Goal: Task Accomplishment & Management: Manage account settings

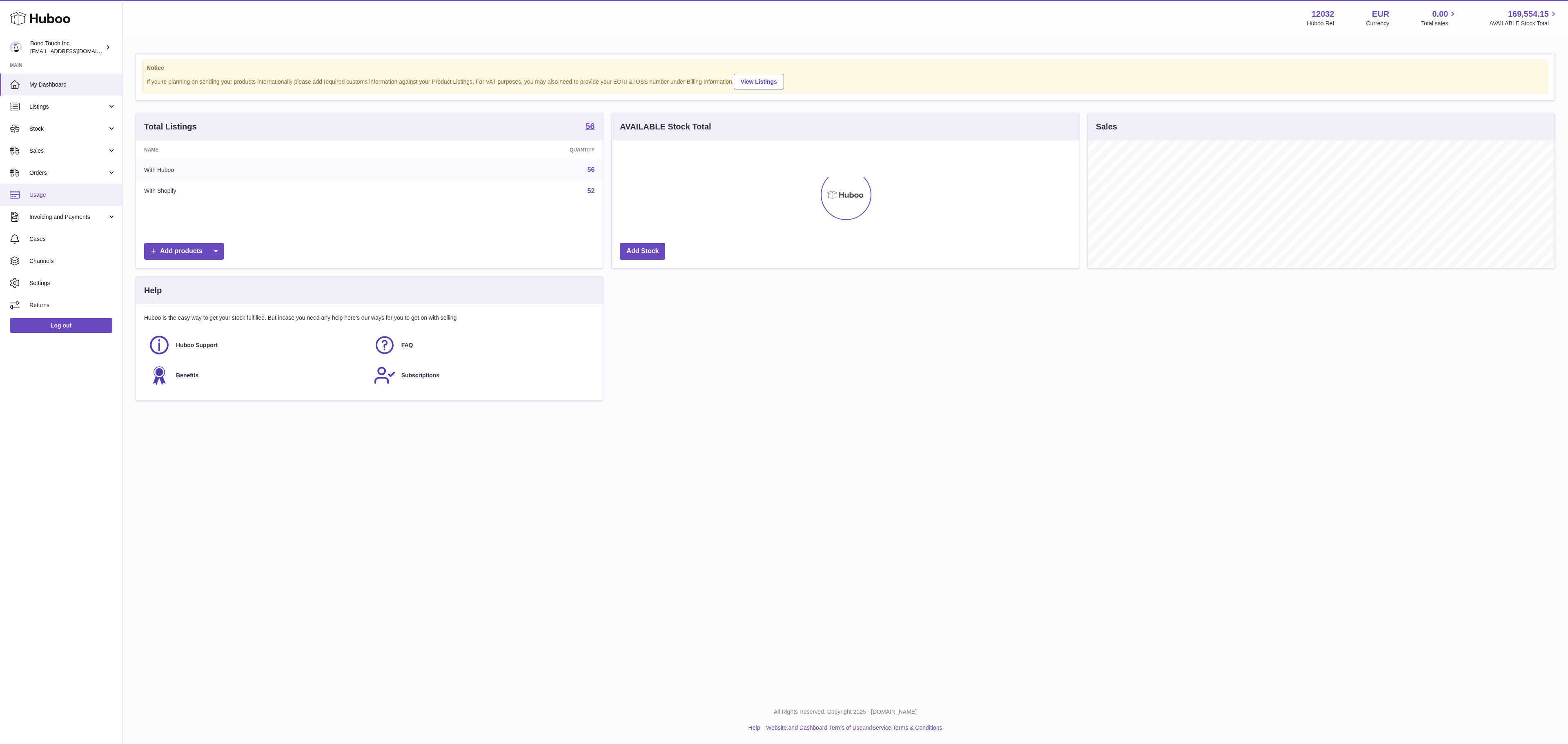
scroll to position [127, 466]
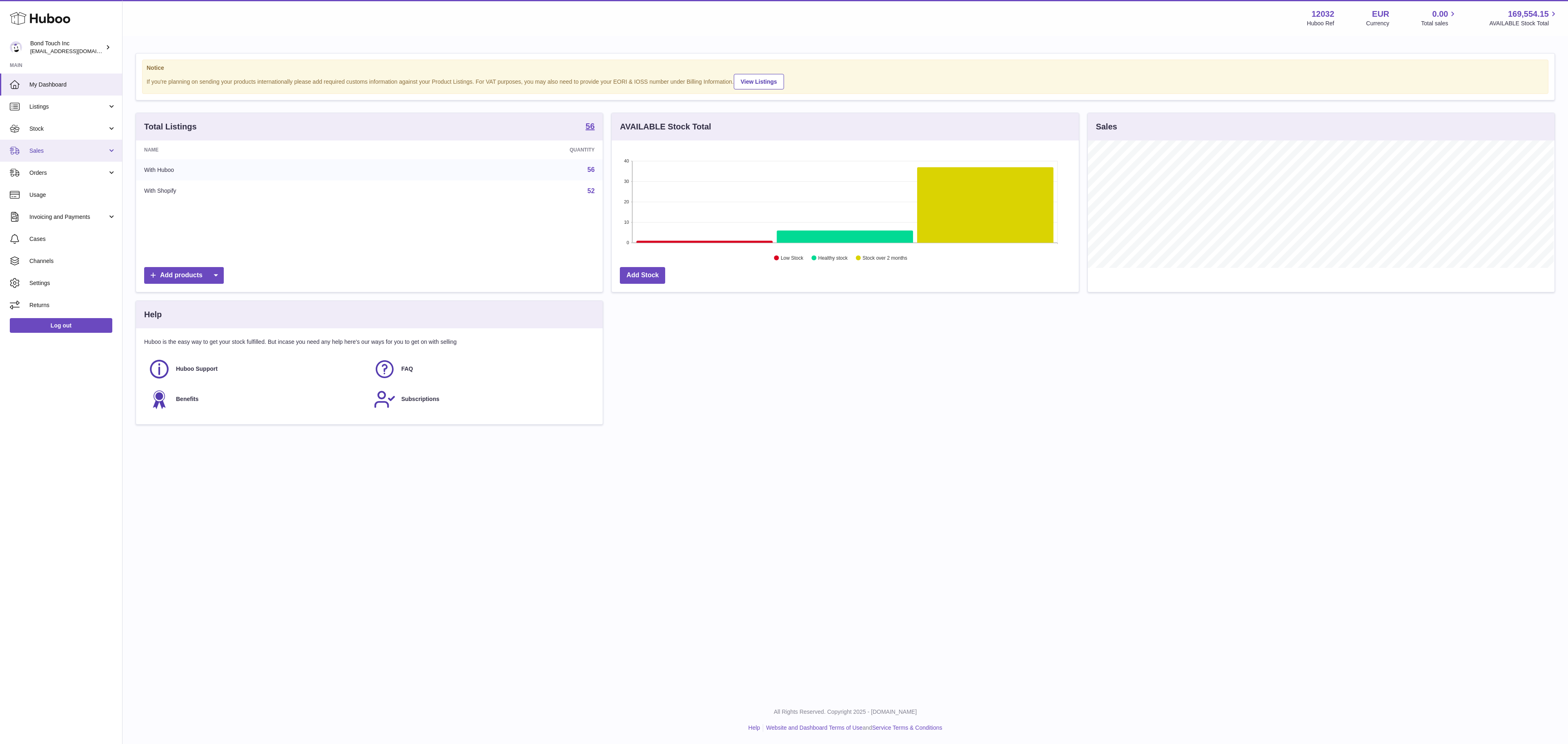
click at [74, 149] on span "Sales" at bounding box center [68, 150] width 78 height 8
click at [62, 170] on span "Sales" at bounding box center [72, 172] width 86 height 8
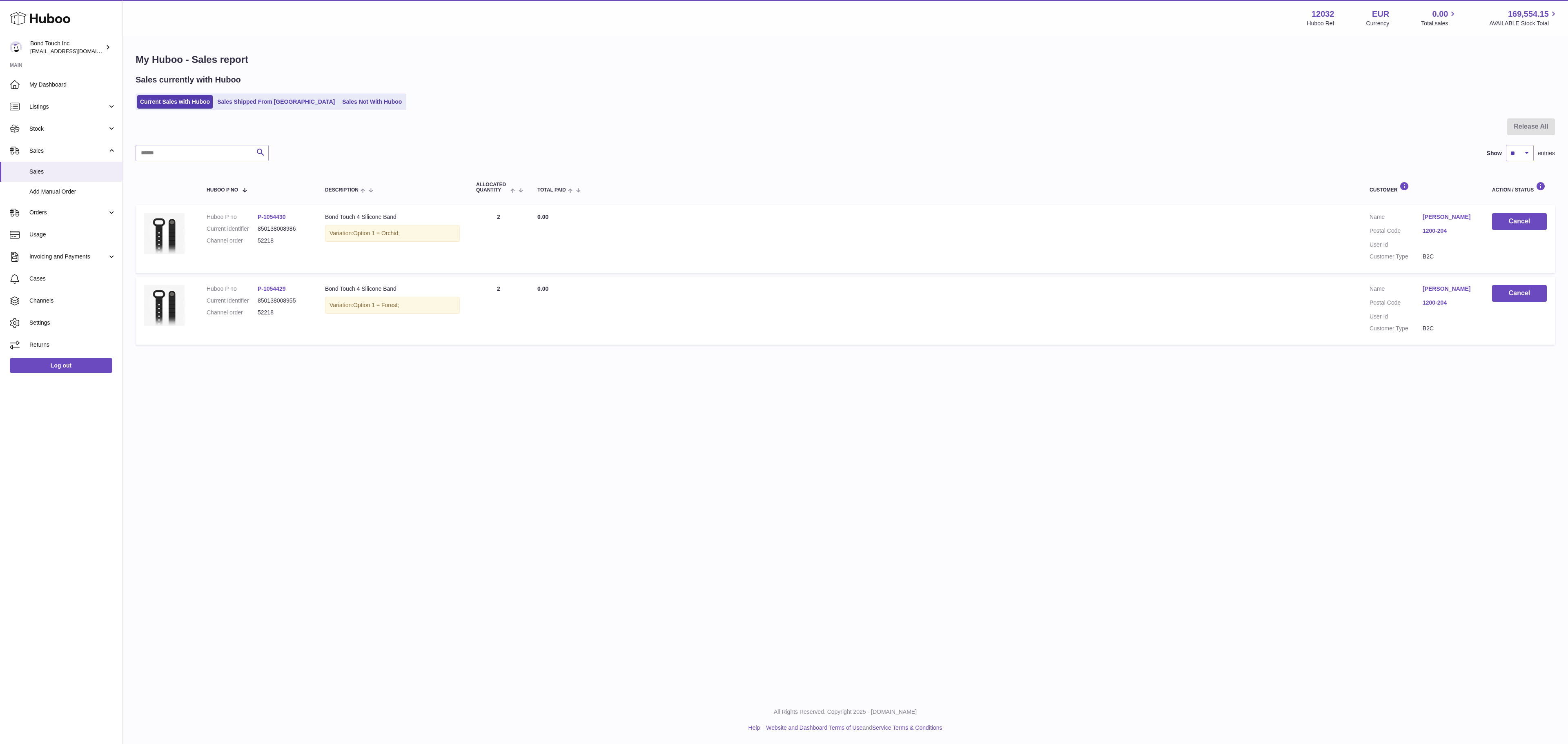
click at [1433, 231] on link "1200-204" at bounding box center [1449, 231] width 53 height 8
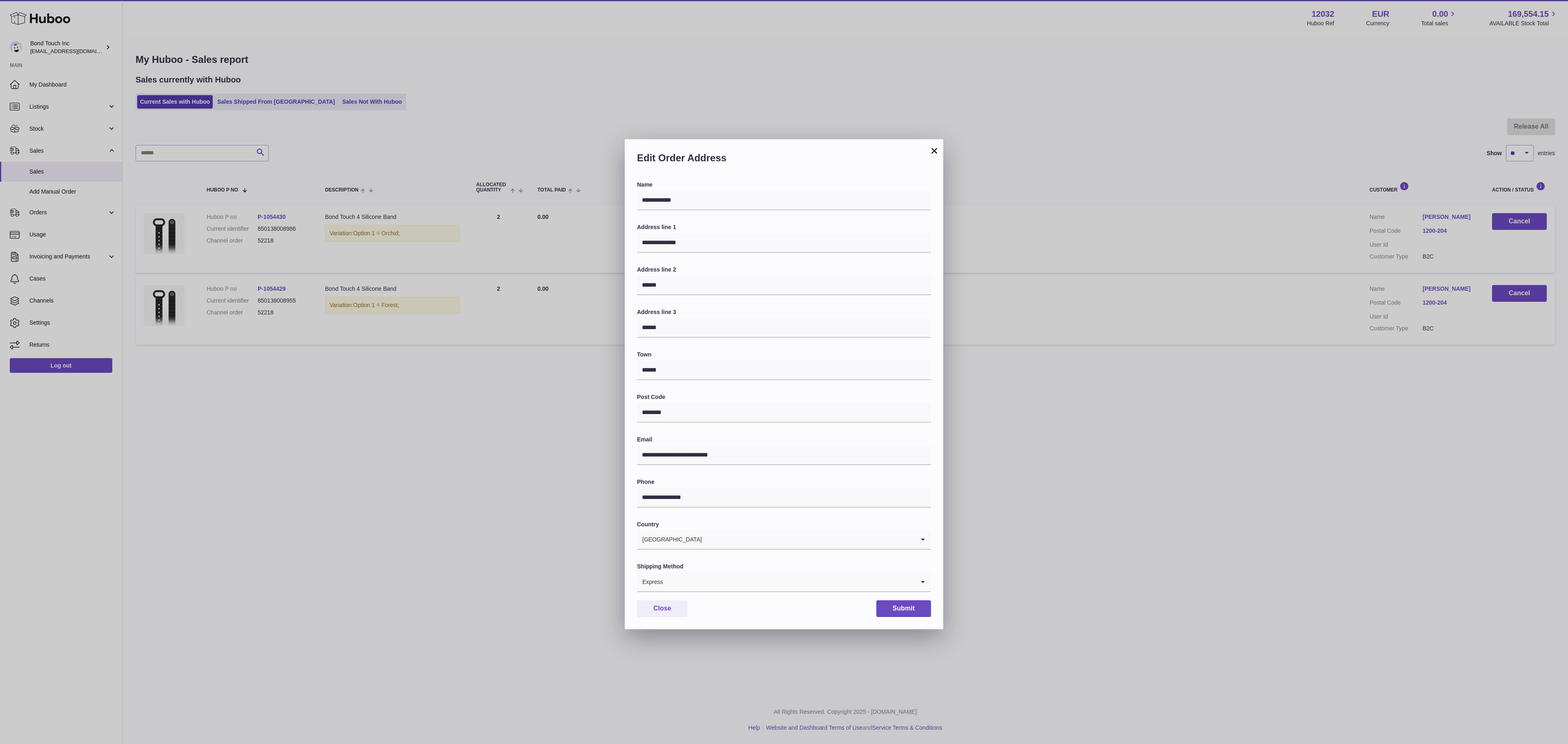
click at [935, 150] on button "×" at bounding box center [934, 150] width 10 height 10
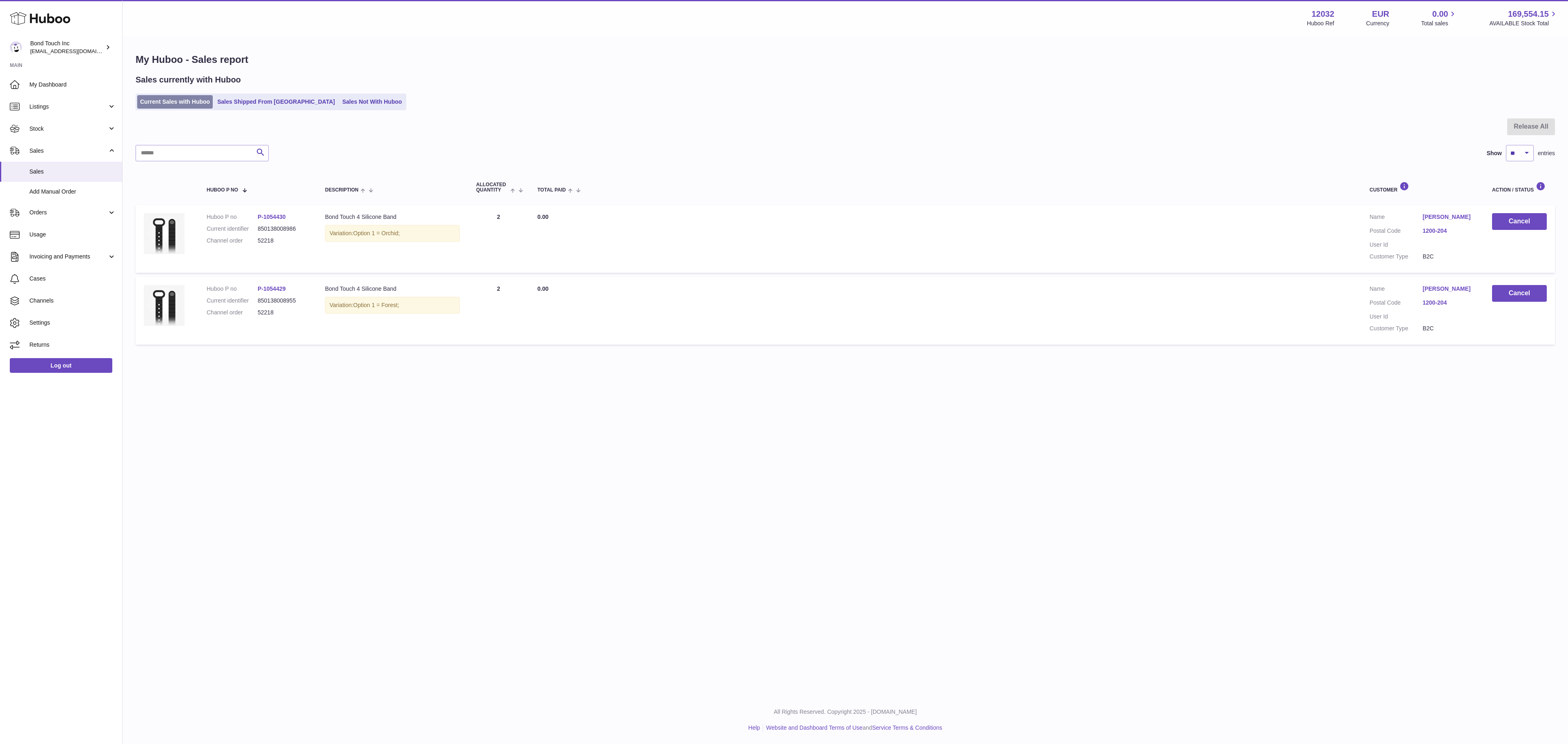
click at [163, 100] on link "Current Sales with Huboo" at bounding box center [175, 102] width 75 height 13
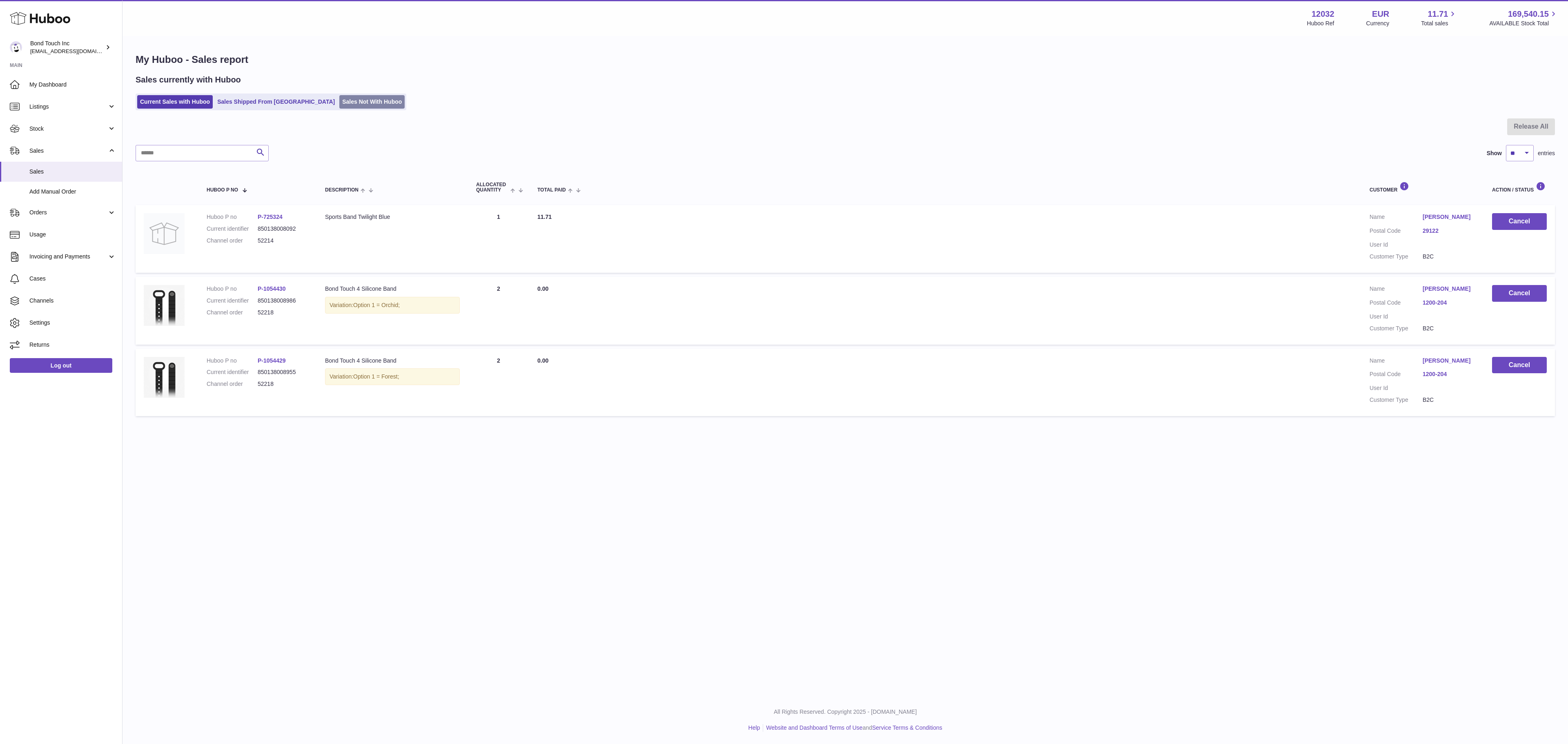
click at [339, 100] on link "Sales Not With Huboo" at bounding box center [371, 102] width 65 height 13
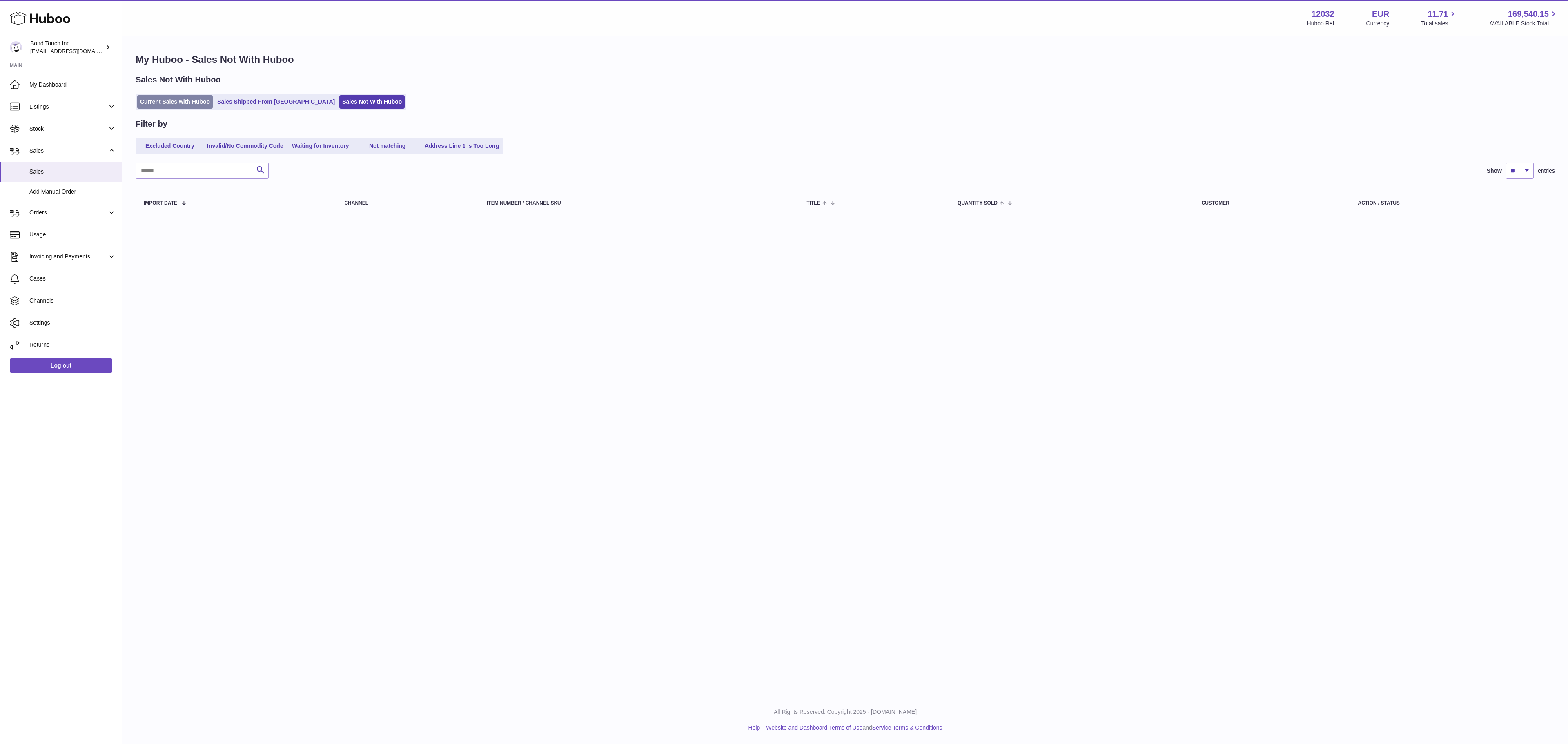
click at [184, 98] on link "Current Sales with Huboo" at bounding box center [175, 102] width 75 height 13
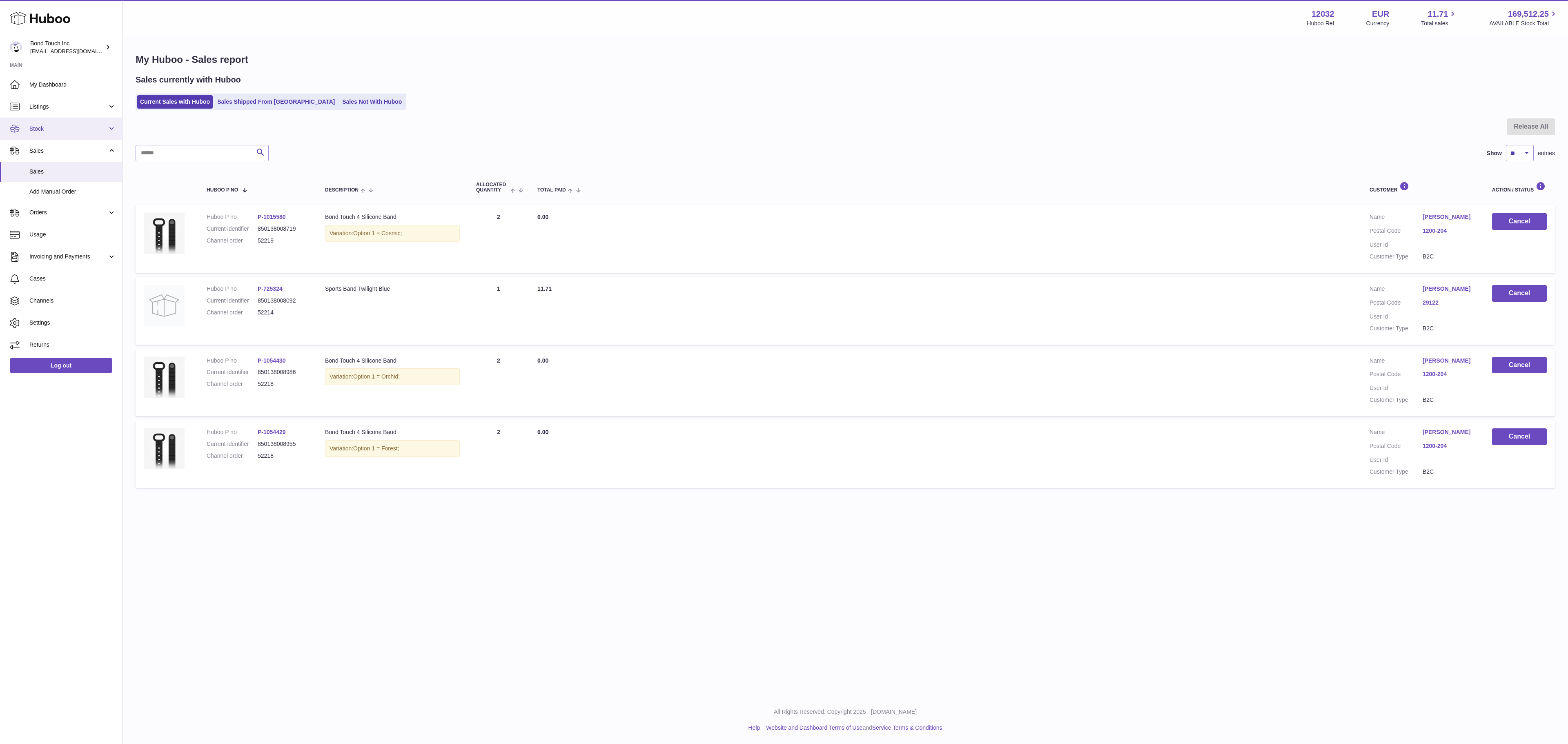
click at [55, 132] on span "Stock" at bounding box center [68, 128] width 78 height 8
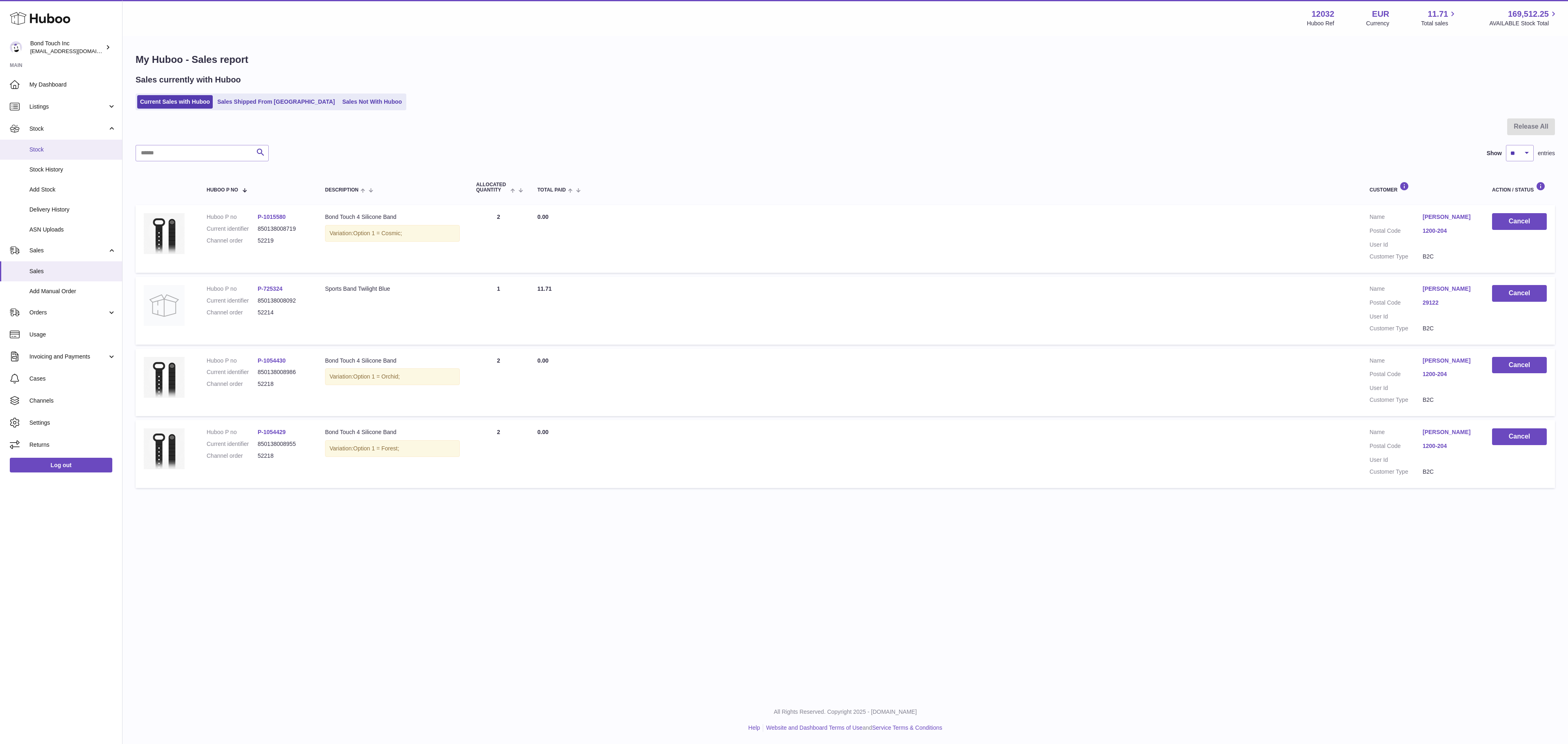
click at [49, 150] on span "Stock" at bounding box center [72, 149] width 86 height 8
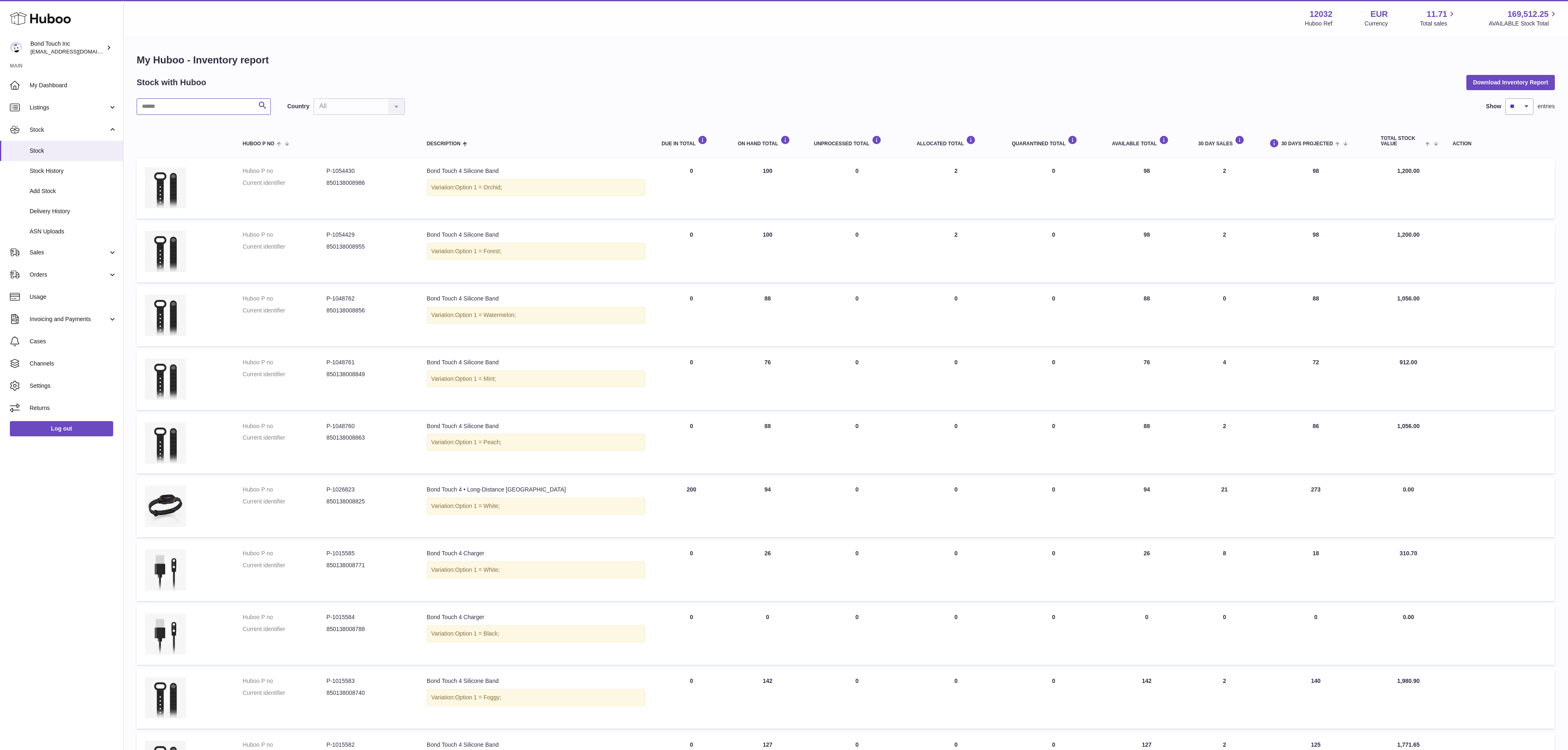
click at [193, 104] on input "text" at bounding box center [204, 106] width 134 height 17
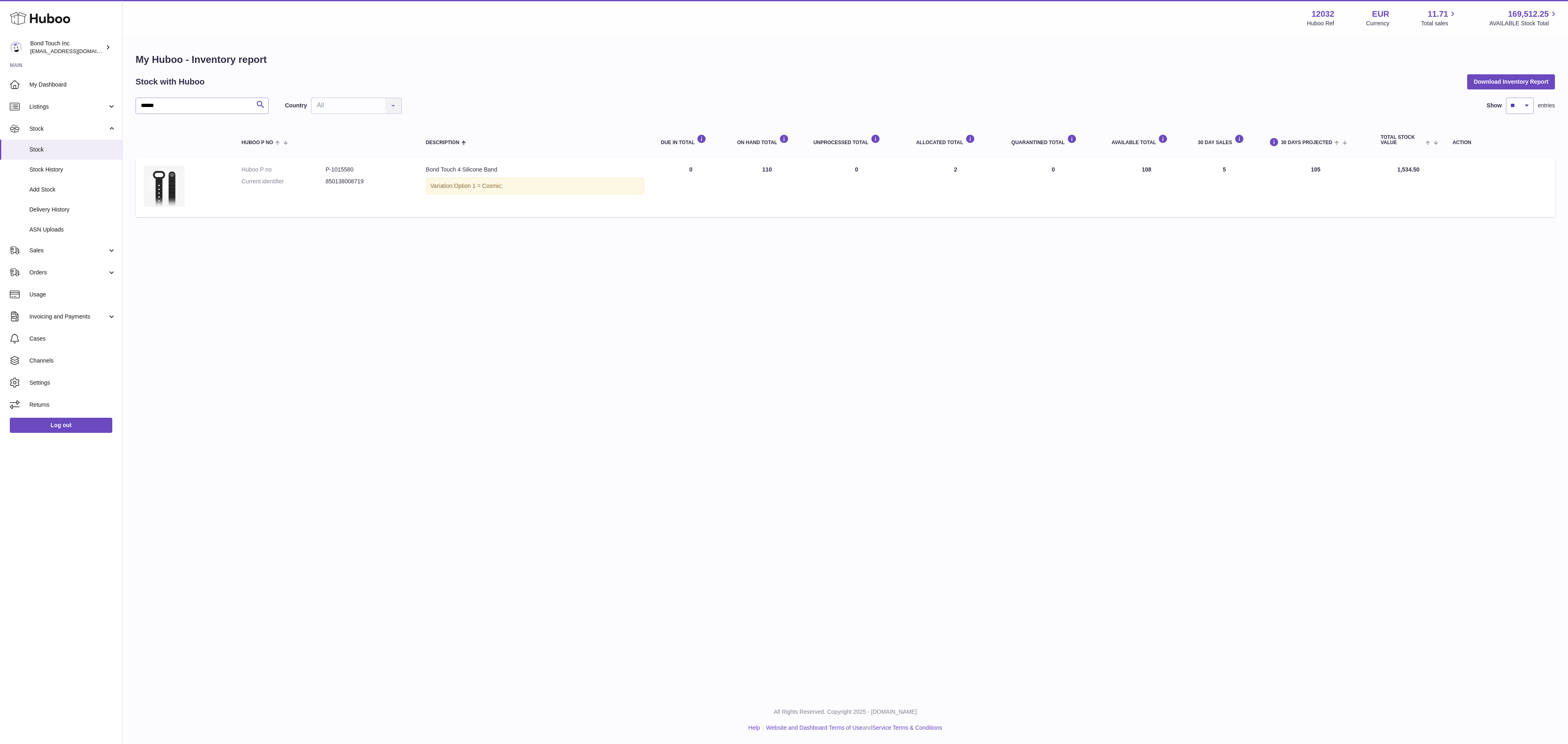
drag, startPoint x: 777, startPoint y: 174, endPoint x: 755, endPoint y: 175, distance: 22.0
click at [755, 175] on td "ON HAND Total 110" at bounding box center [766, 187] width 76 height 59
drag, startPoint x: 1152, startPoint y: 170, endPoint x: 1131, endPoint y: 177, distance: 22.1
click at [1131, 177] on td "AVAILABLE Total 108" at bounding box center [1147, 187] width 86 height 59
click at [77, 254] on span "Sales" at bounding box center [68, 250] width 78 height 8
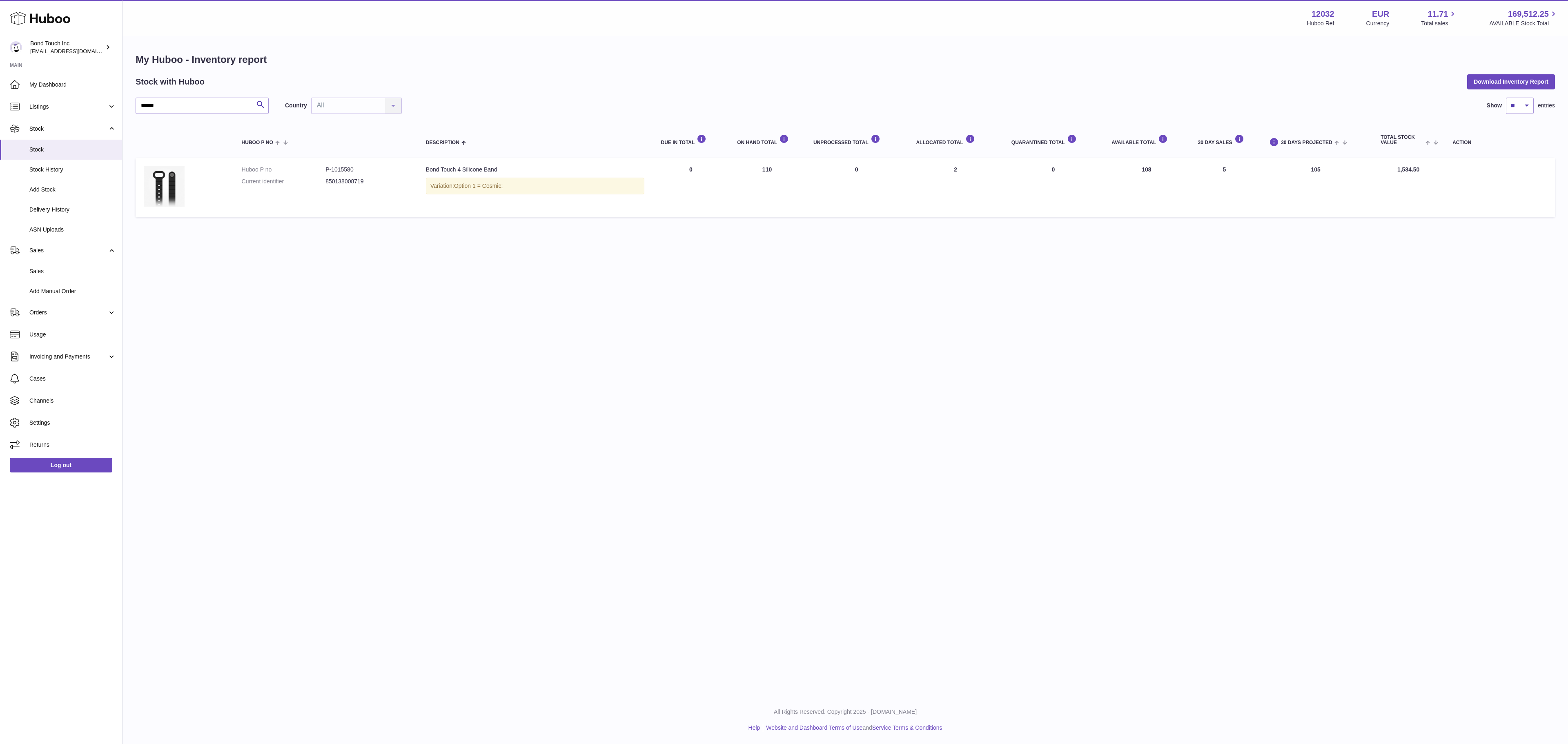
click at [340, 181] on dd "850138008719" at bounding box center [368, 181] width 84 height 8
copy dd "850138008719"
click at [1146, 167] on td "AVAILABLE Total 108" at bounding box center [1147, 187] width 86 height 59
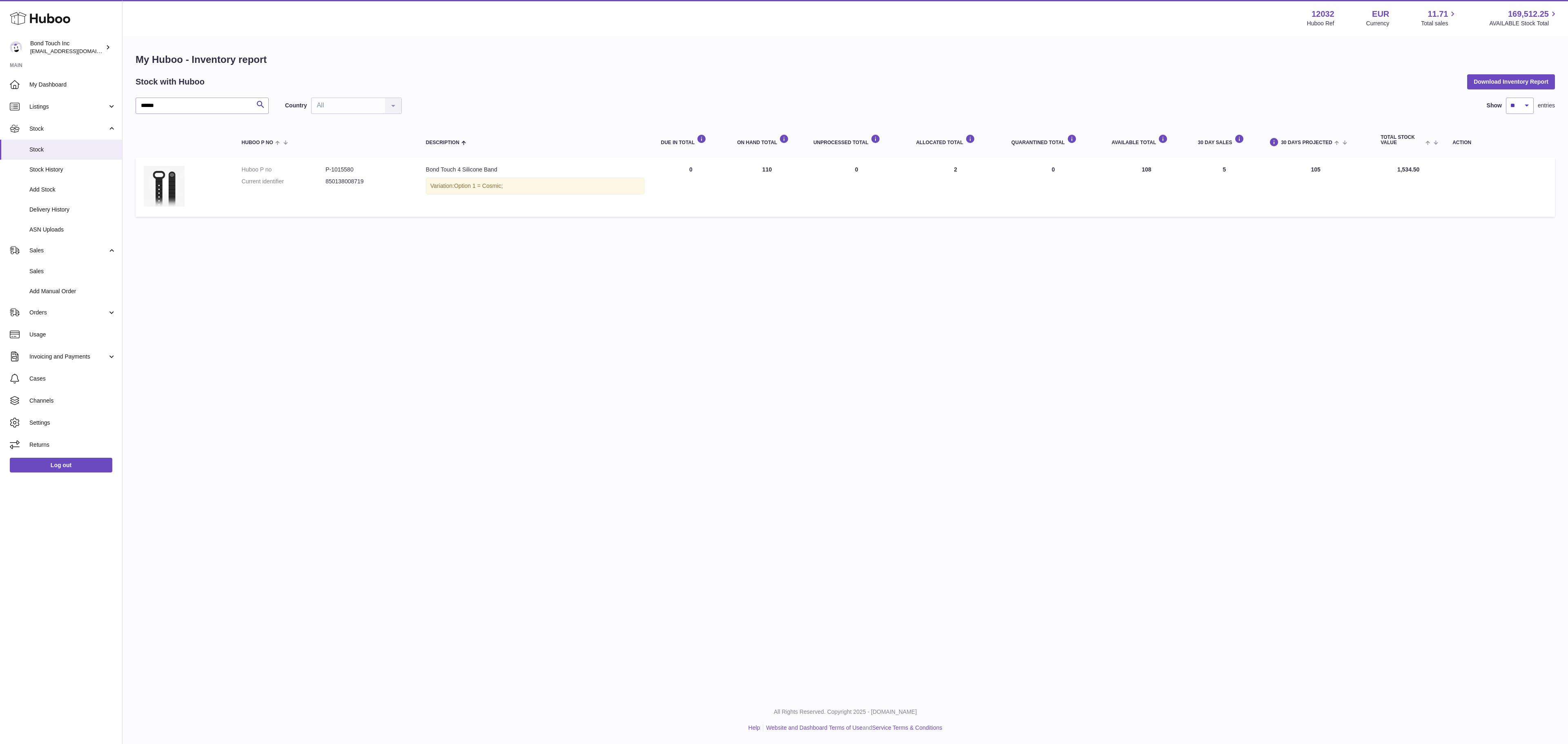
copy td "108"
click at [155, 108] on input "******" at bounding box center [202, 105] width 133 height 16
type input "******"
click at [346, 183] on dd "850138008986" at bounding box center [368, 181] width 84 height 8
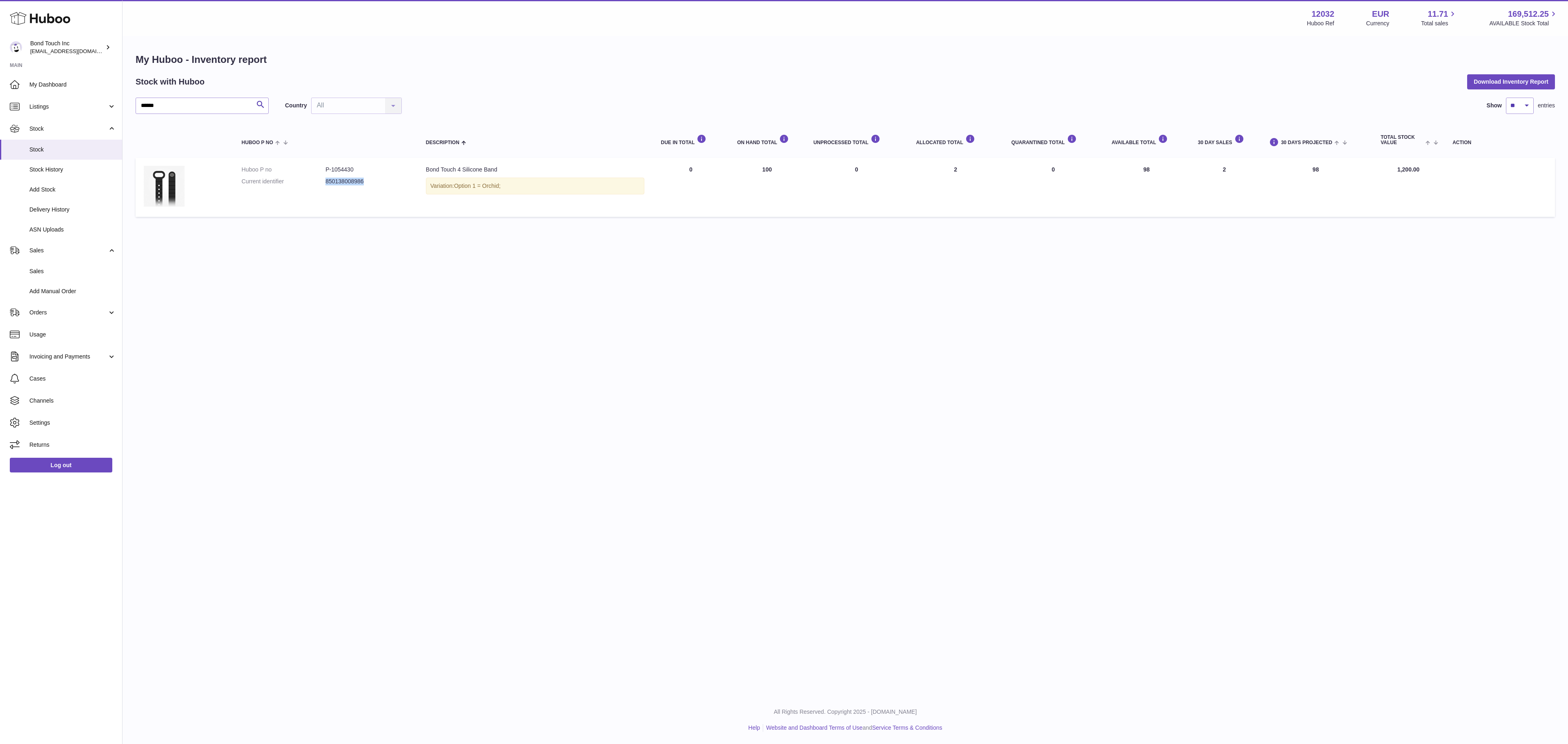
click at [346, 183] on dd "850138008986" at bounding box center [368, 181] width 84 height 8
copy dd "850138008986"
click at [68, 47] on span "[EMAIL_ADDRESS][DOMAIN_NAME]" at bounding box center [75, 51] width 90 height 7
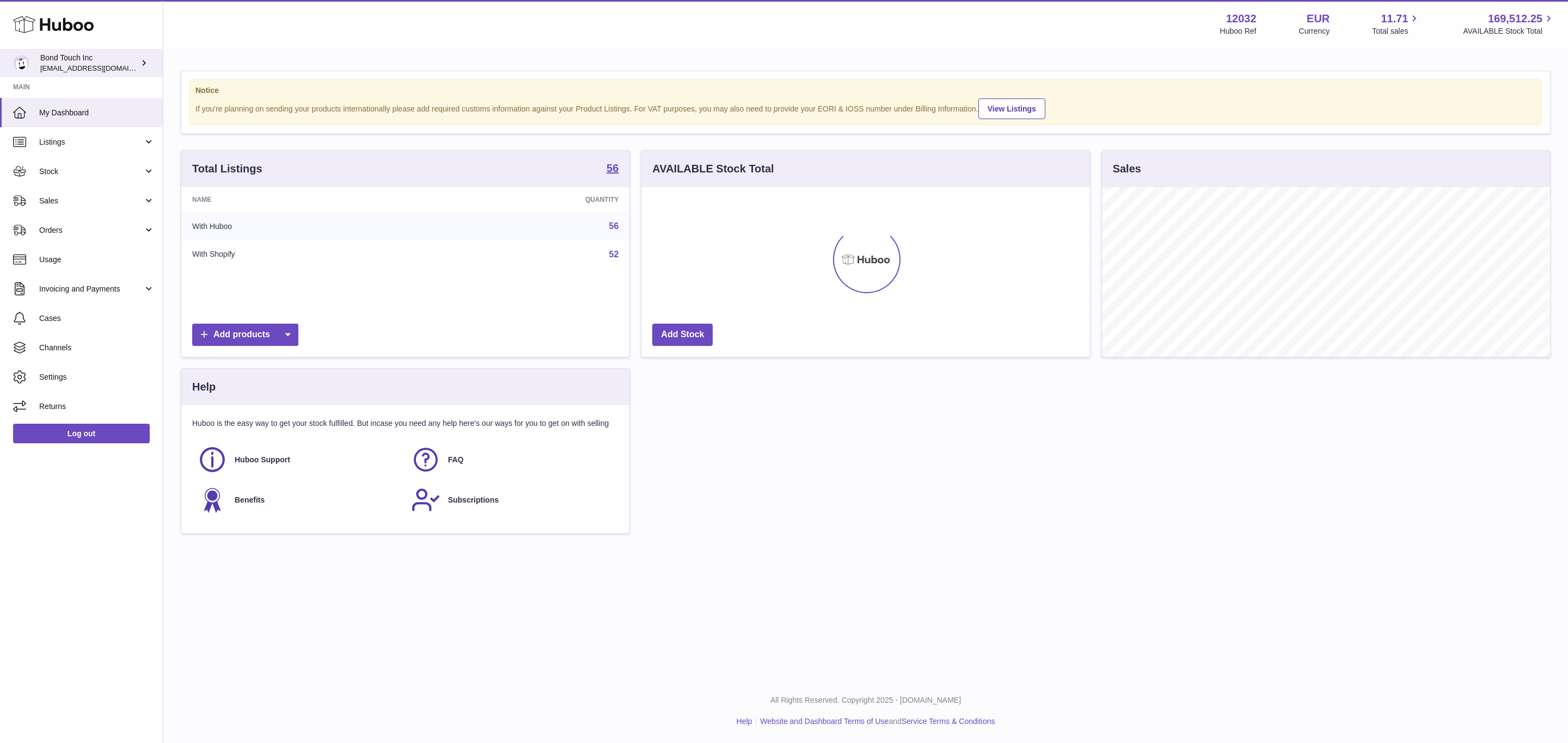
scroll to position [543967, 543997]
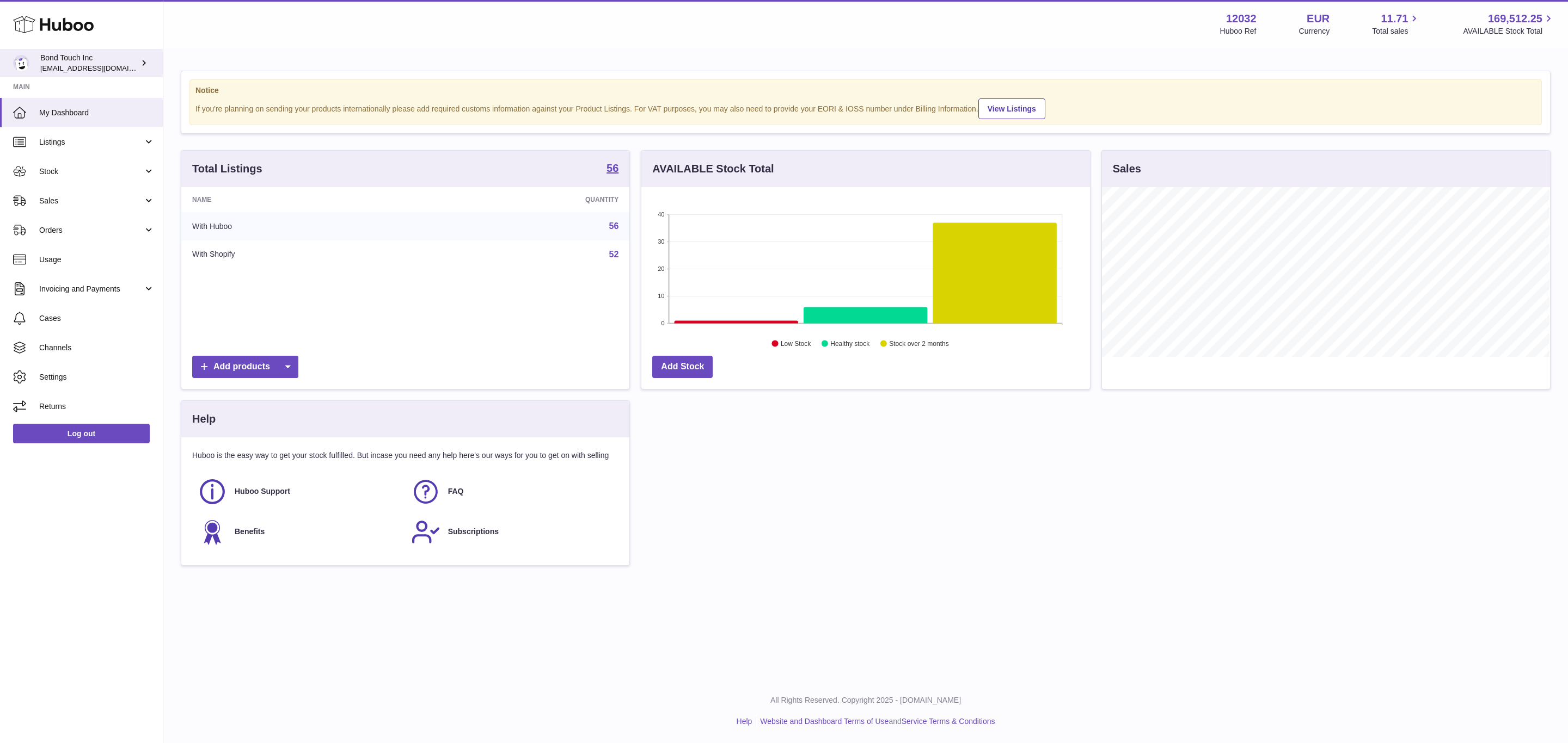
click at [39, 69] on link "Bond Touch Inc [EMAIL_ADDRESS][DOMAIN_NAME]" at bounding box center [81, 62] width 163 height 28
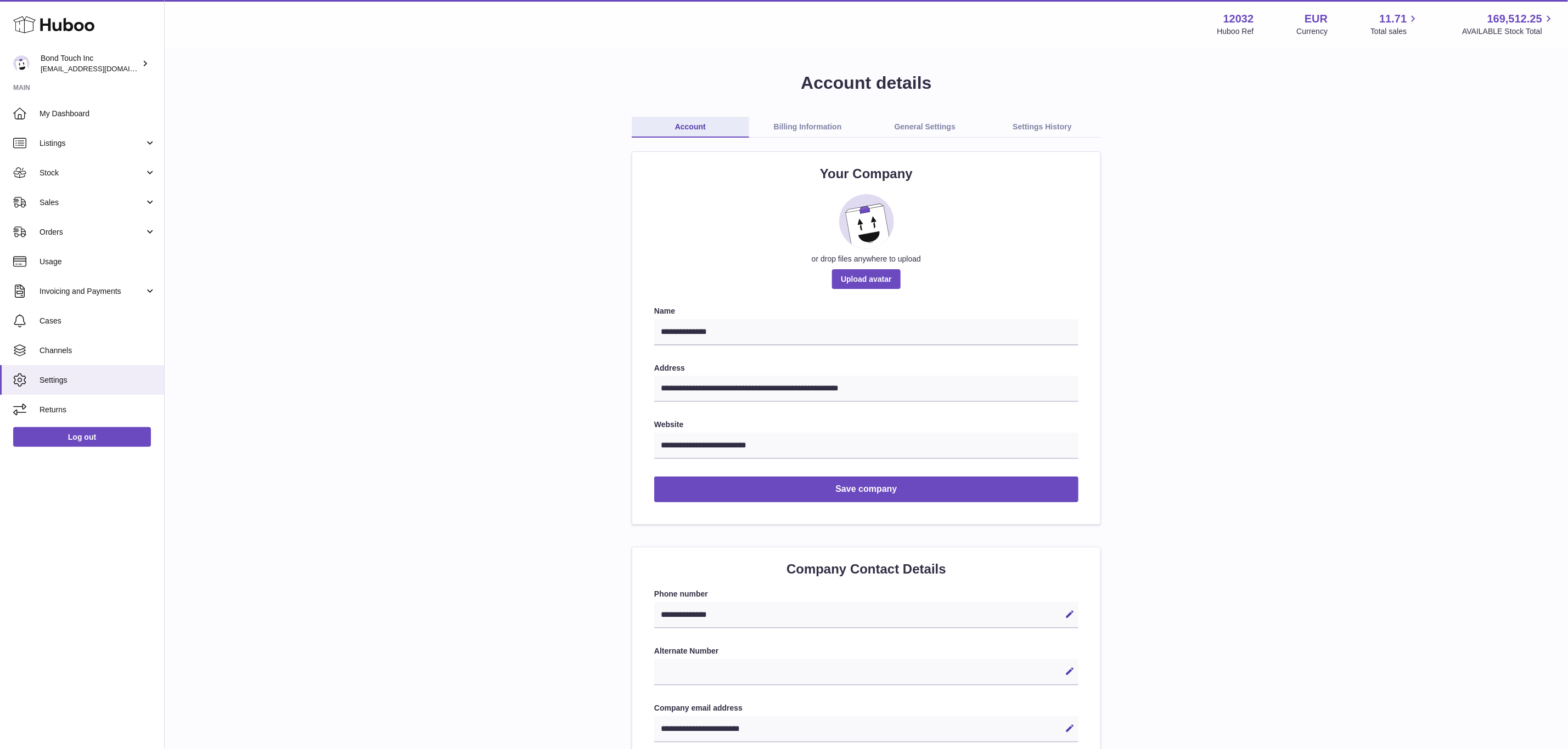
click at [932, 121] on link "General Settings" at bounding box center [925, 127] width 118 height 20
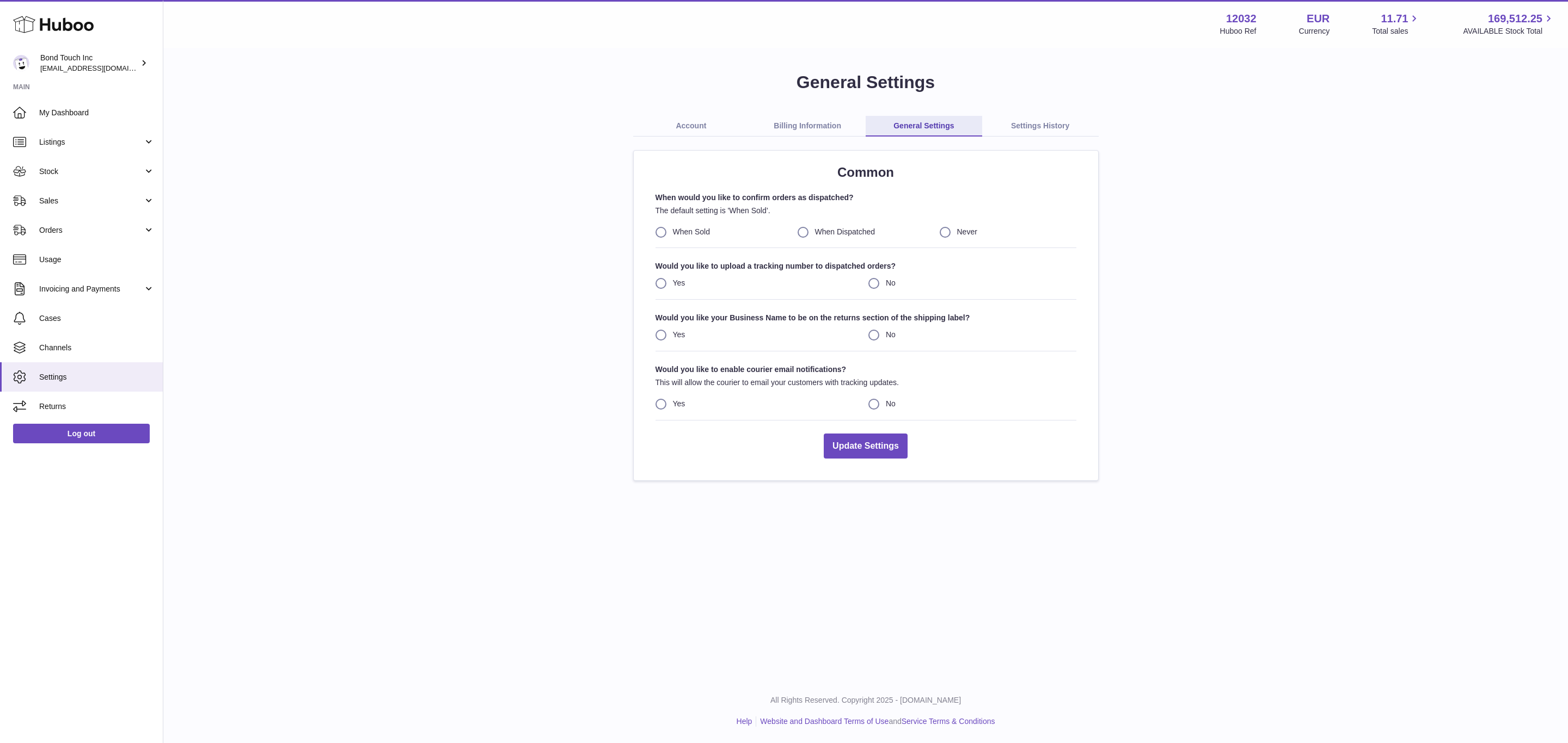
click at [676, 126] on link "Account" at bounding box center [691, 126] width 117 height 20
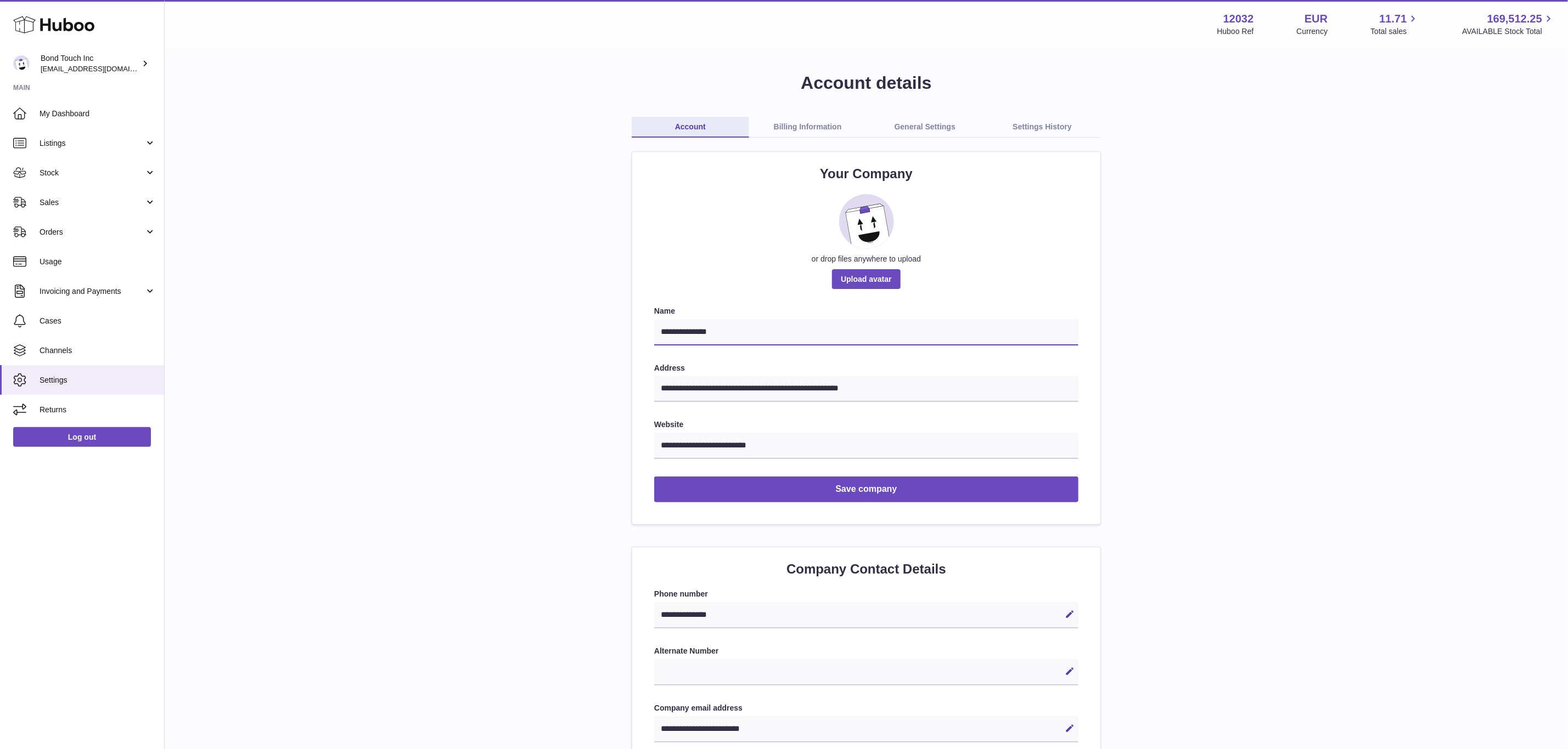
click at [689, 333] on input "**********" at bounding box center [866, 332] width 425 height 26
click at [68, 117] on span "My Dashboard" at bounding box center [97, 114] width 116 height 11
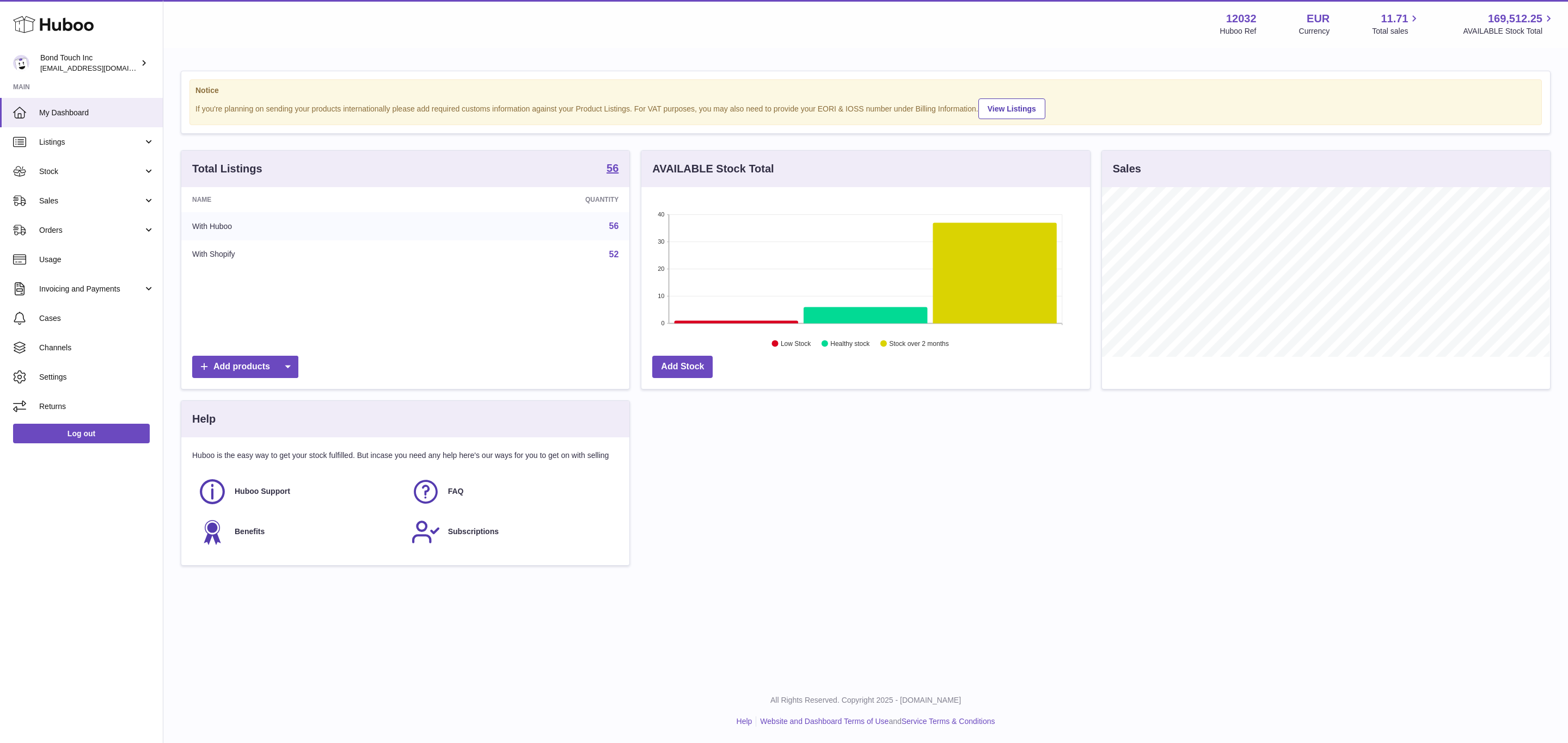
scroll to position [170, 447]
